Goal: Check status

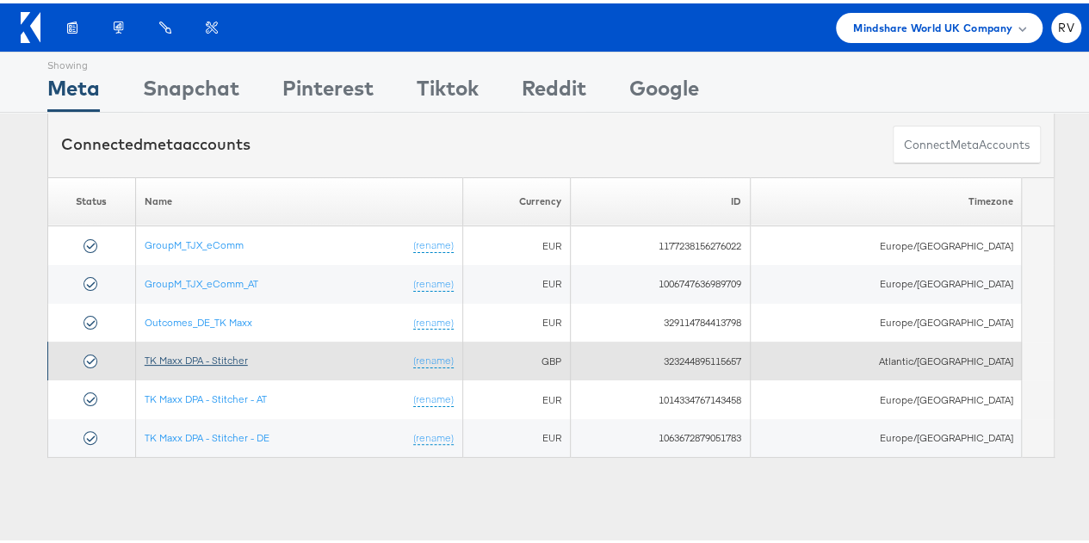
click at [222, 350] on link "TK Maxx DPA - Stitcher" at bounding box center [196, 356] width 103 height 13
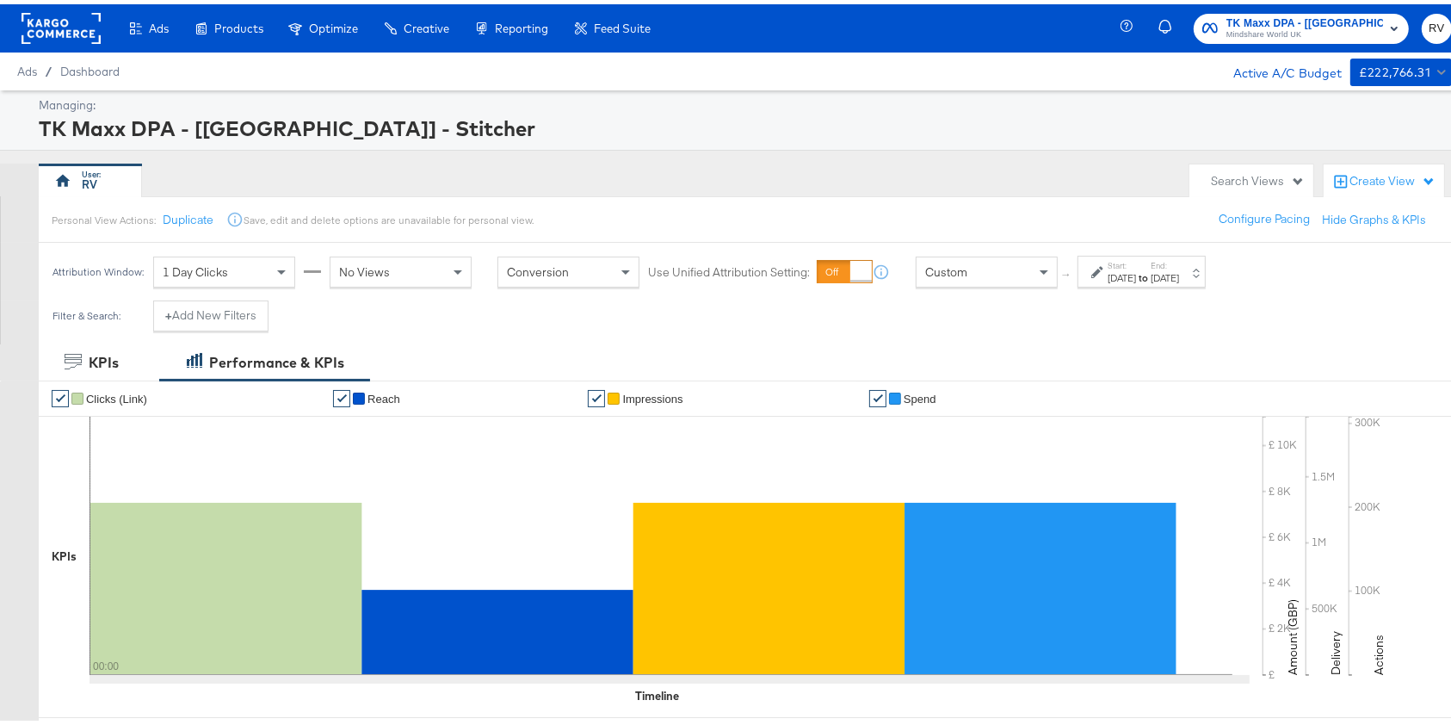
click at [1151, 274] on strong "to" at bounding box center [1143, 273] width 15 height 13
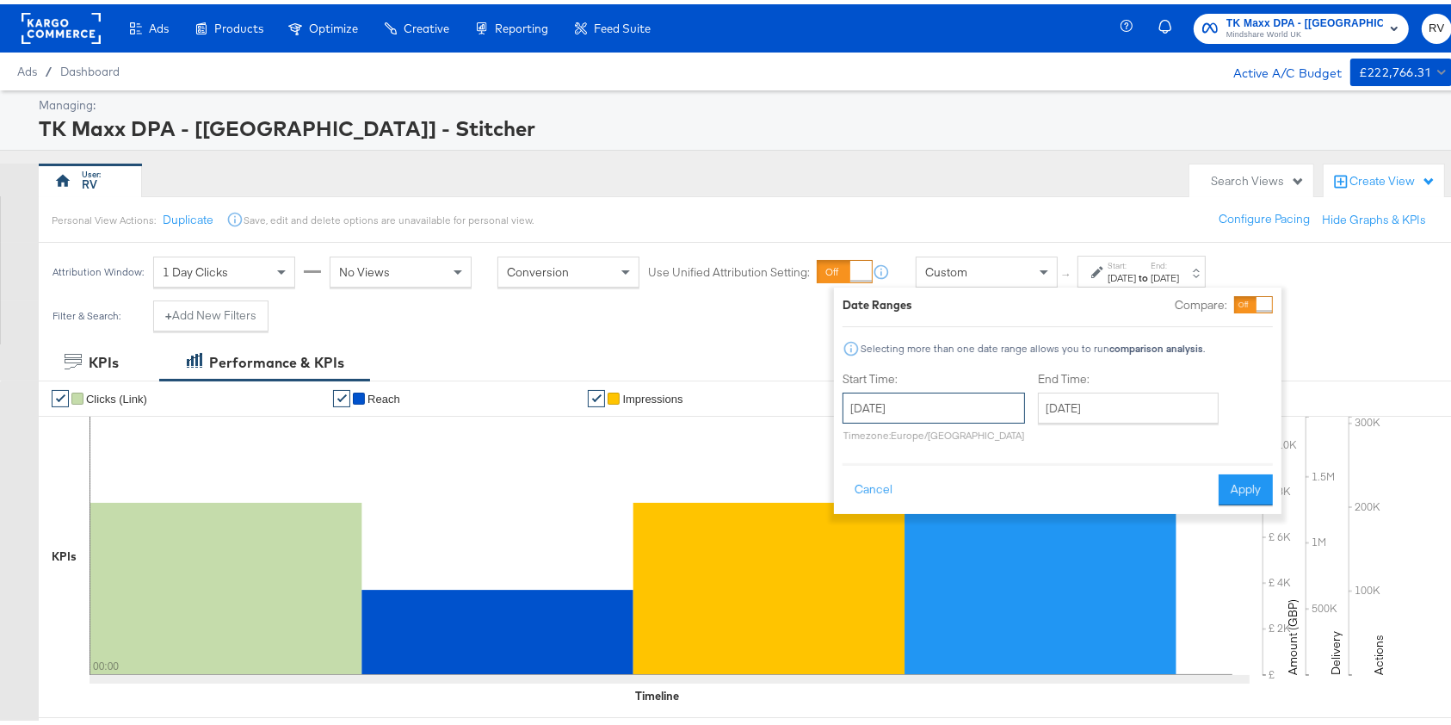
click at [909, 410] on input "[DATE]" at bounding box center [934, 403] width 182 height 31
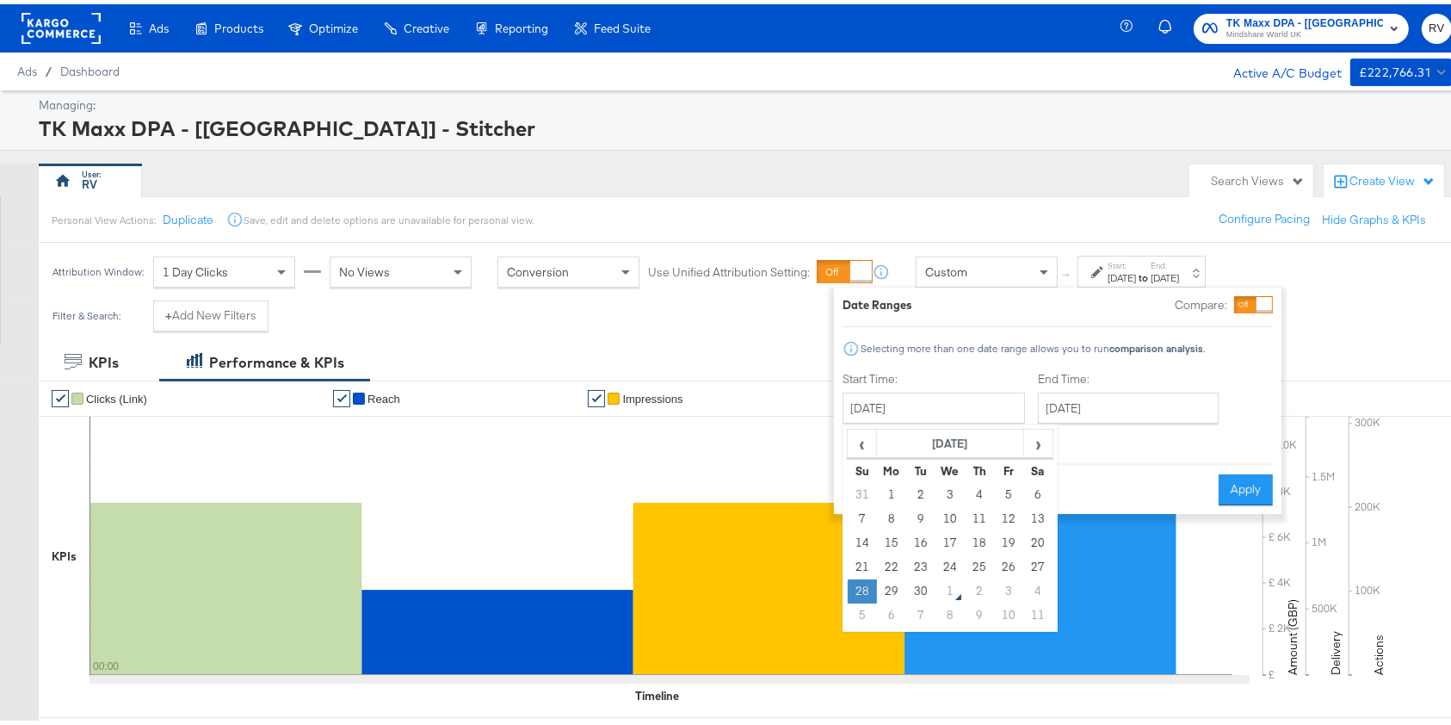
click at [861, 589] on td "28" at bounding box center [862, 587] width 29 height 24
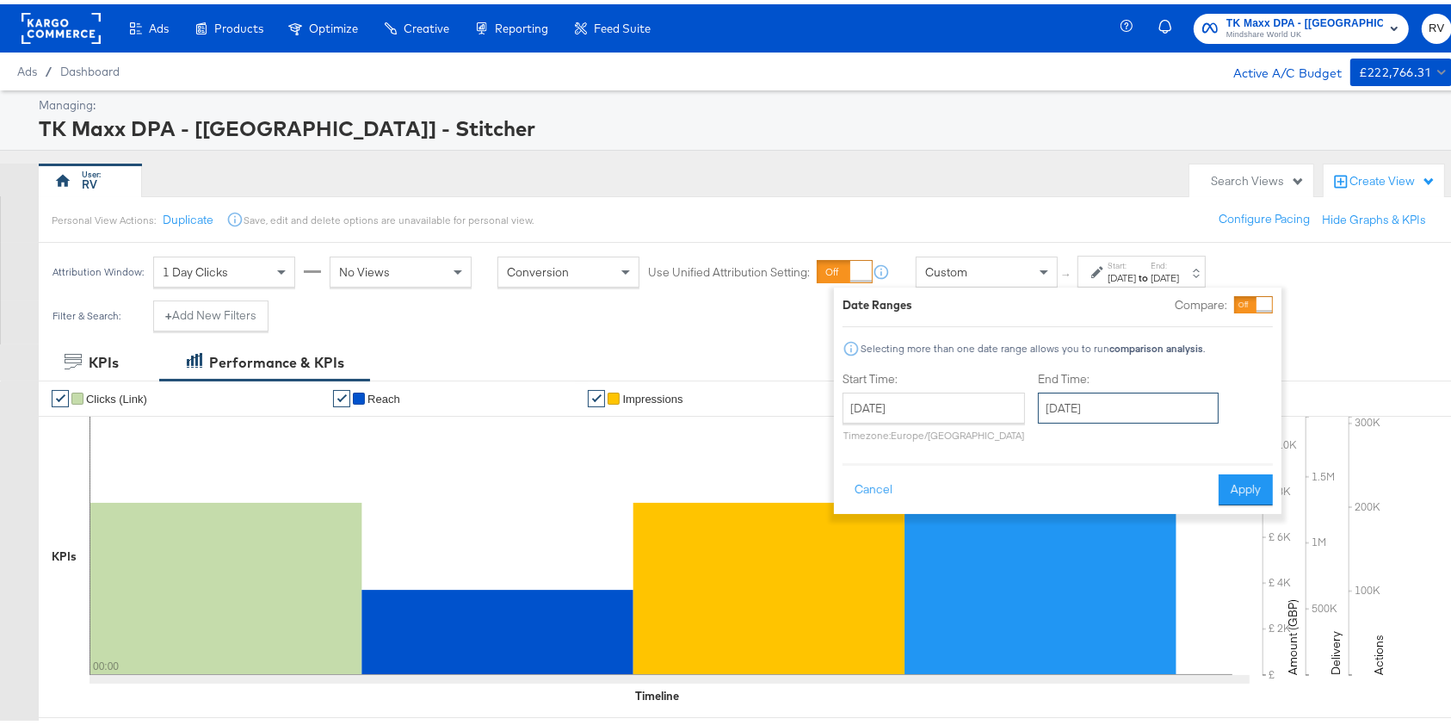
click at [1163, 403] on input "[DATE]" at bounding box center [1128, 403] width 181 height 31
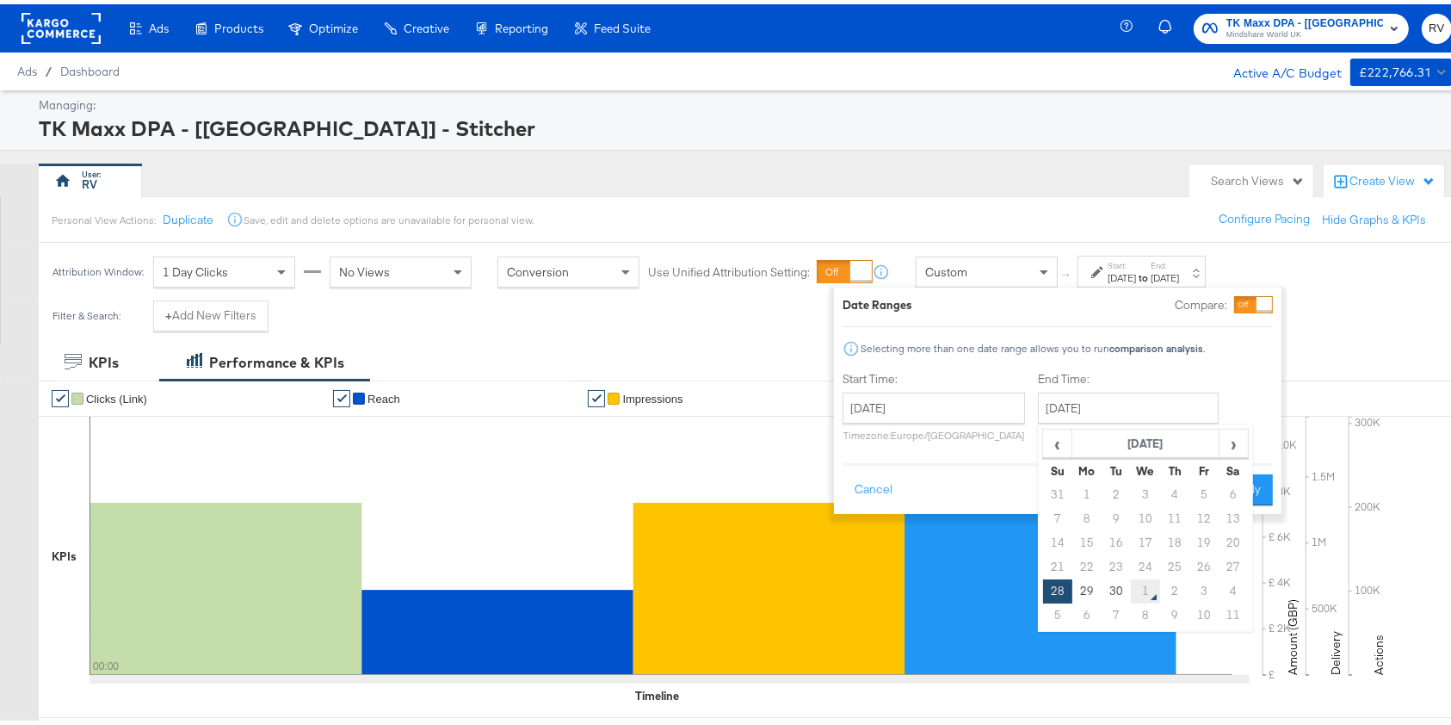
click at [1143, 587] on td "1" at bounding box center [1145, 587] width 29 height 24
type input "[DATE]"
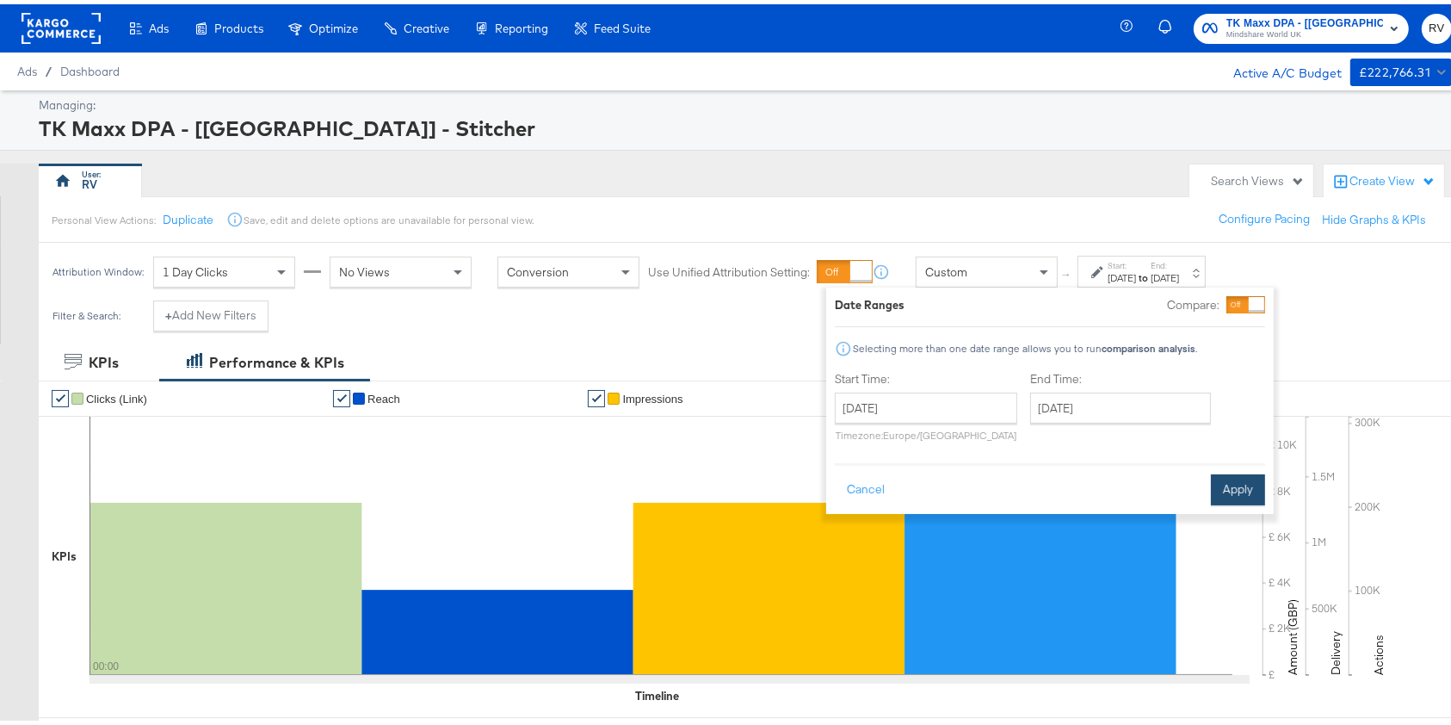
click at [1244, 492] on button "Apply" at bounding box center [1238, 485] width 54 height 31
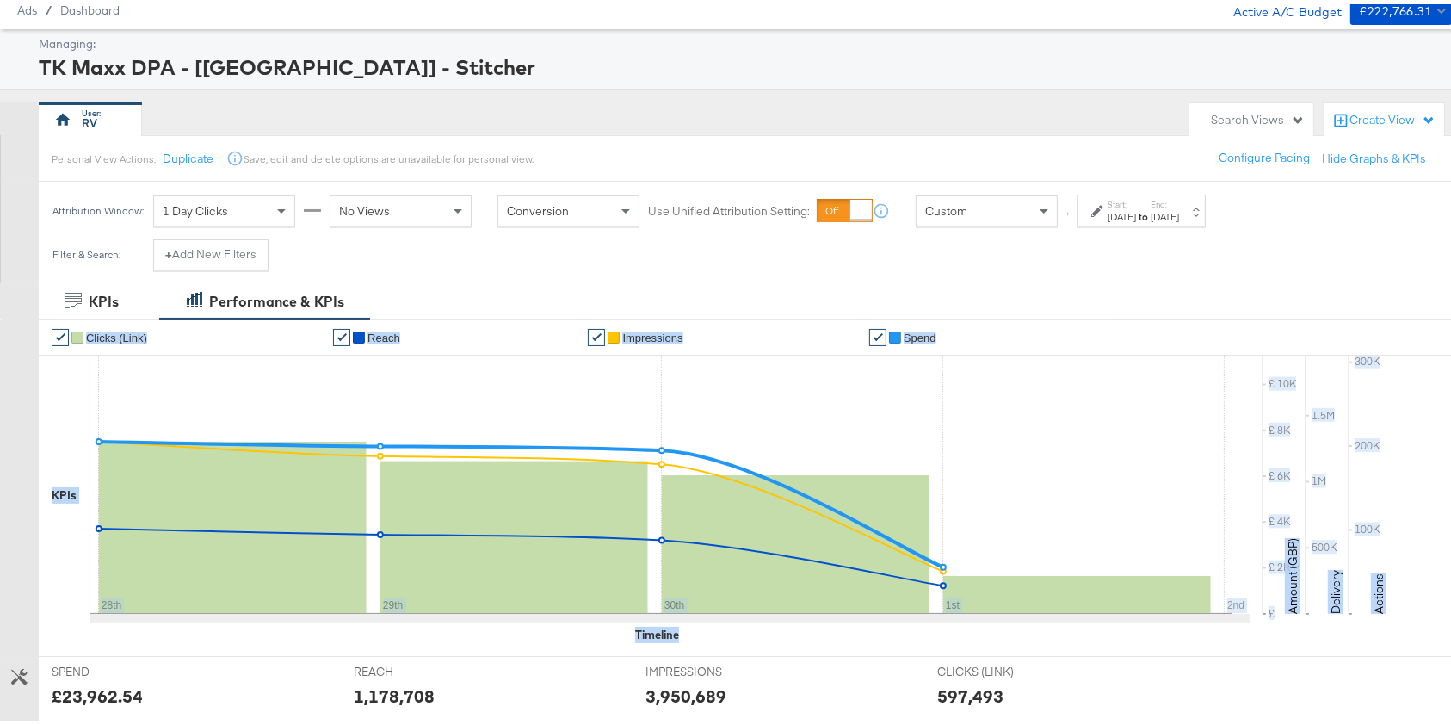
scroll to position [62, 0]
